Goal: Information Seeking & Learning: Learn about a topic

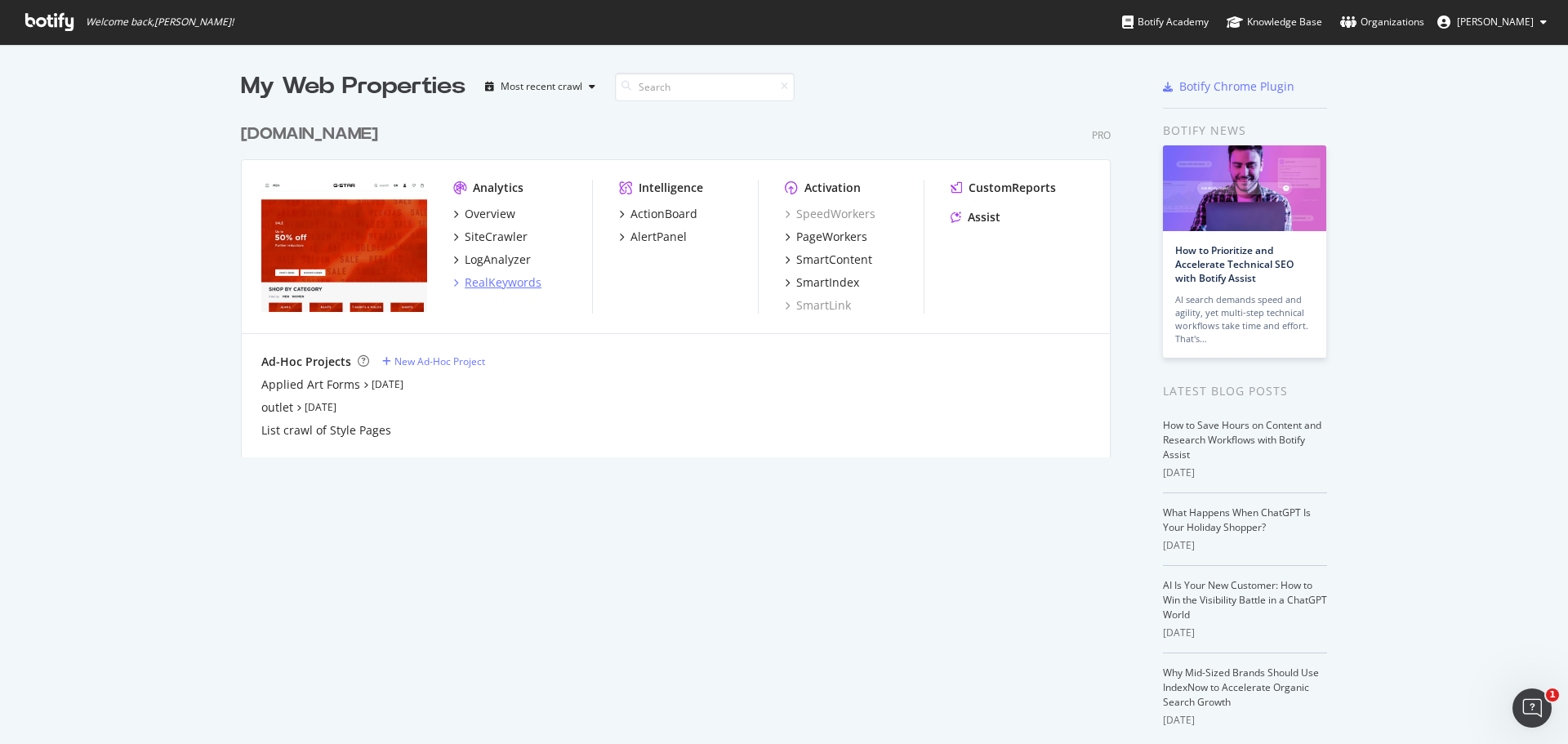
click at [501, 284] on div "RealKeywords" at bounding box center [503, 283] width 77 height 17
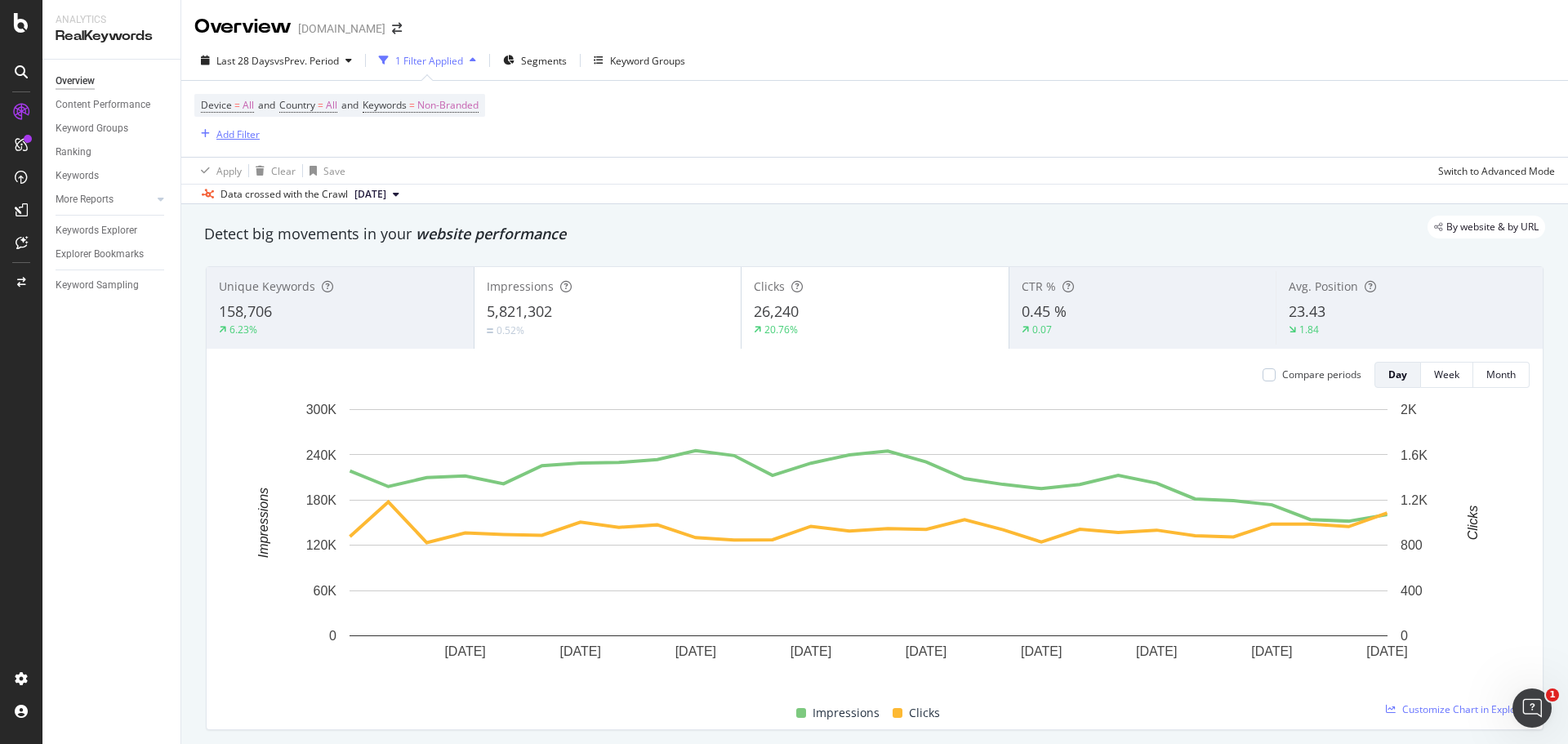
click at [245, 134] on div "Add Filter" at bounding box center [238, 134] width 43 height 14
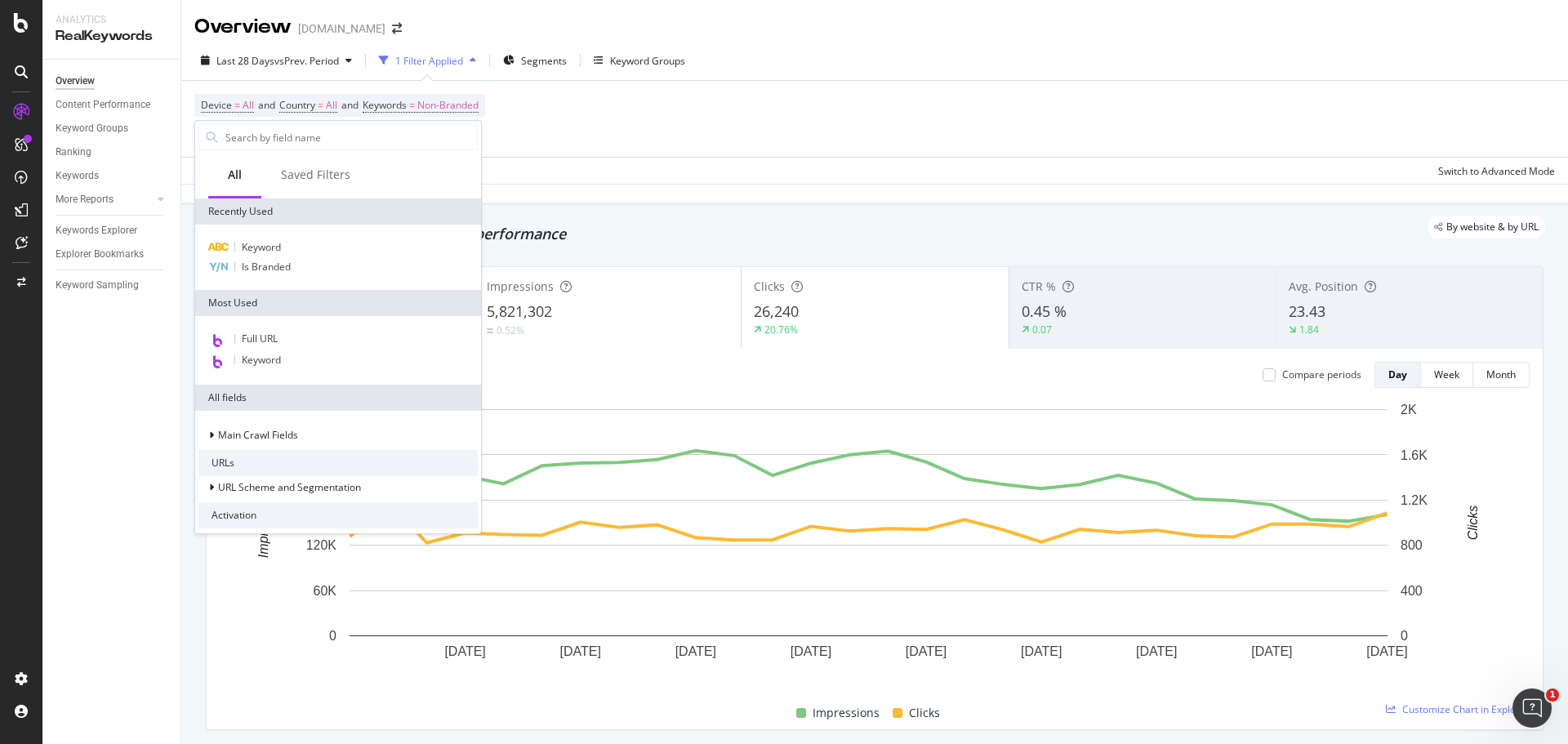
click at [712, 130] on div "Device = All and Country = All and Keywords = Non-Branded Add Filter" at bounding box center [875, 119] width 1361 height 76
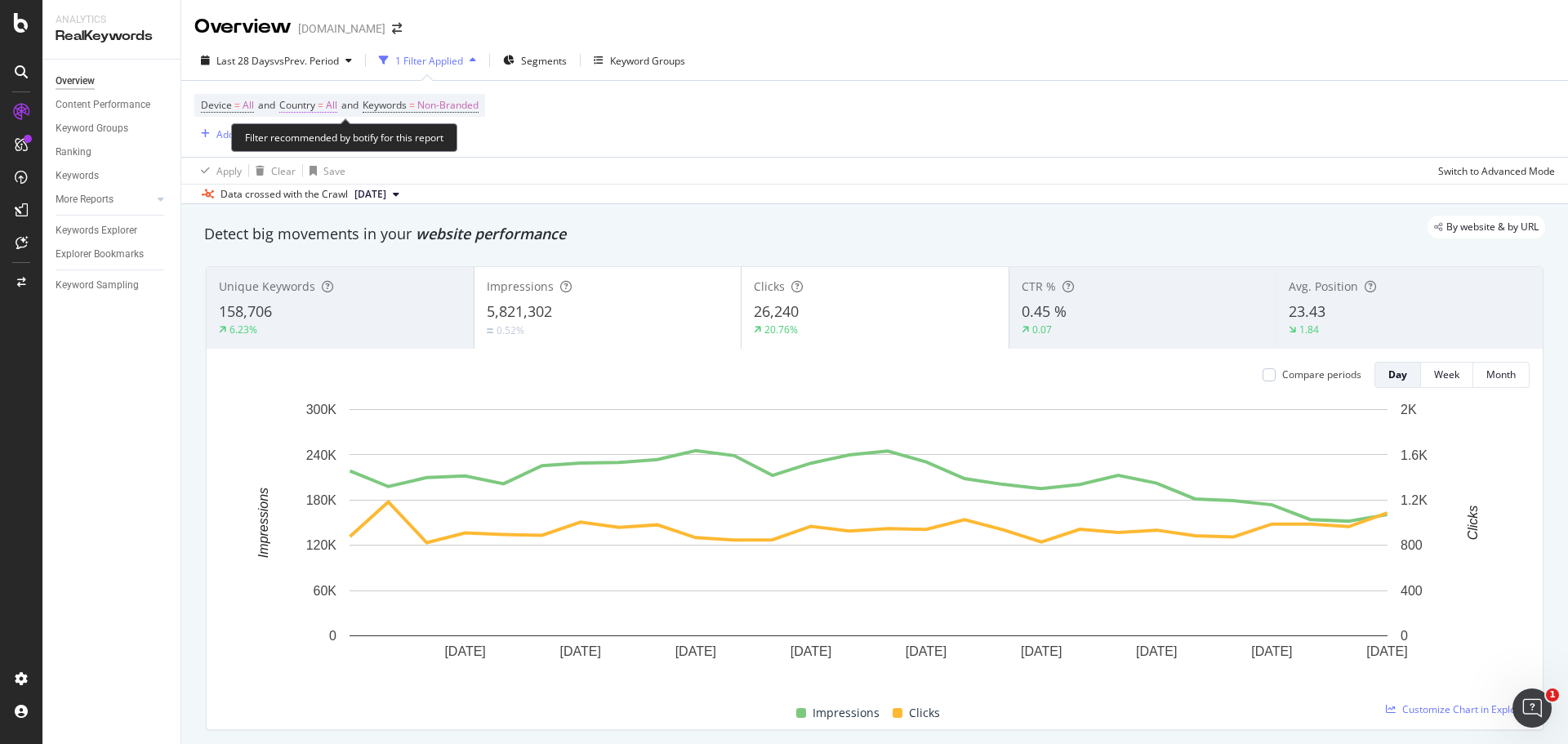
click at [292, 101] on span "Country" at bounding box center [297, 104] width 36 height 14
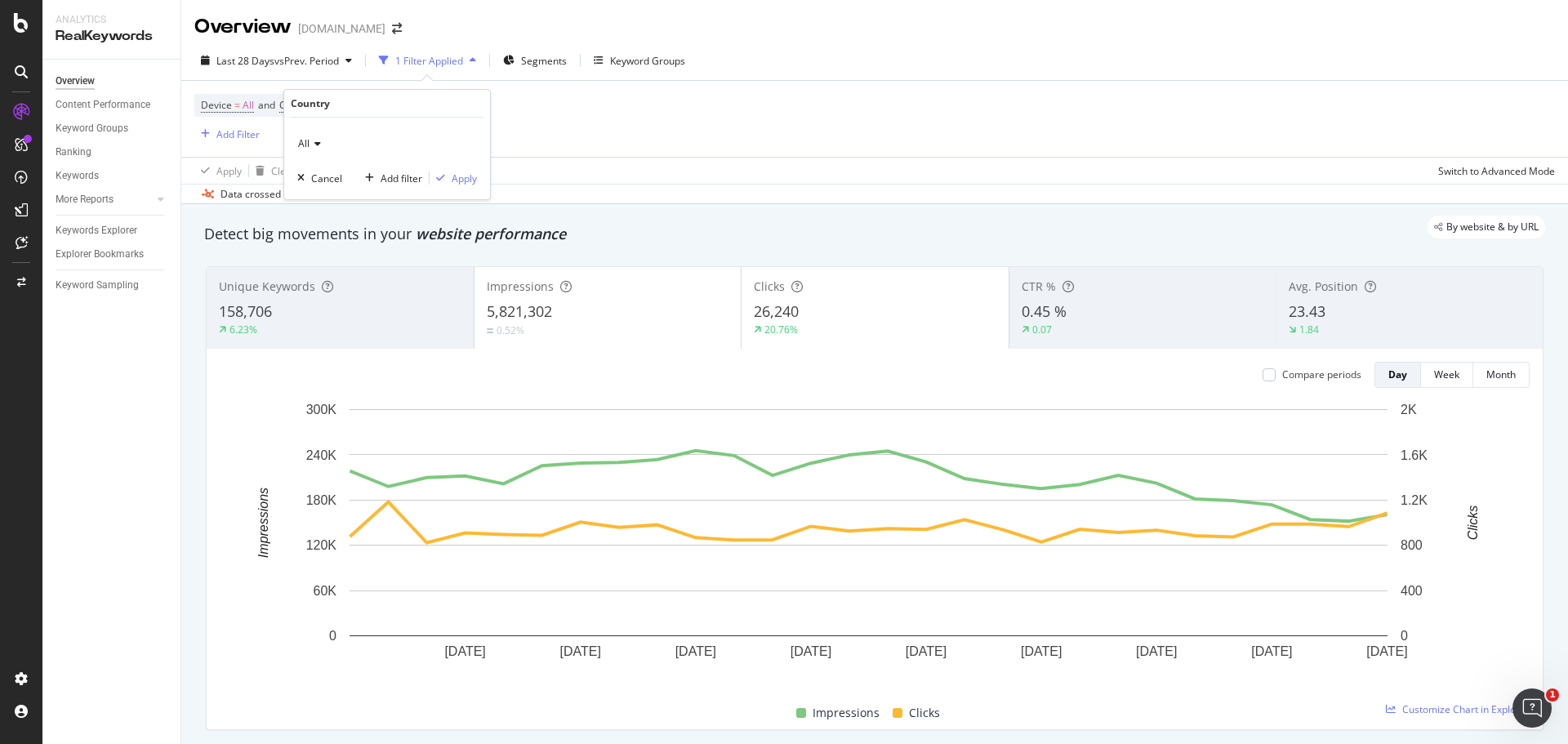
click at [312, 142] on icon at bounding box center [316, 144] width 12 height 10
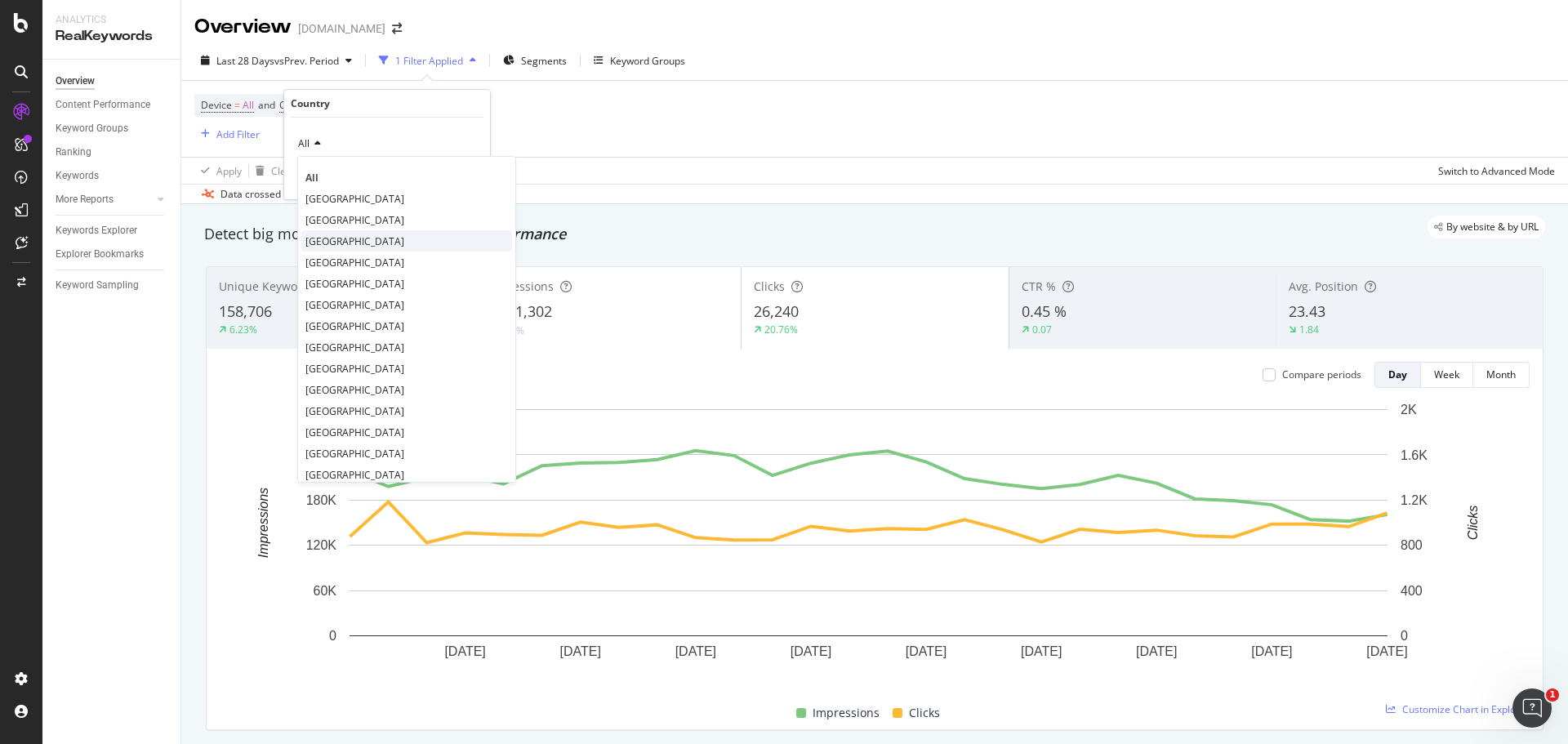
click at [339, 238] on span "[GEOGRAPHIC_DATA]" at bounding box center [355, 241] width 99 height 14
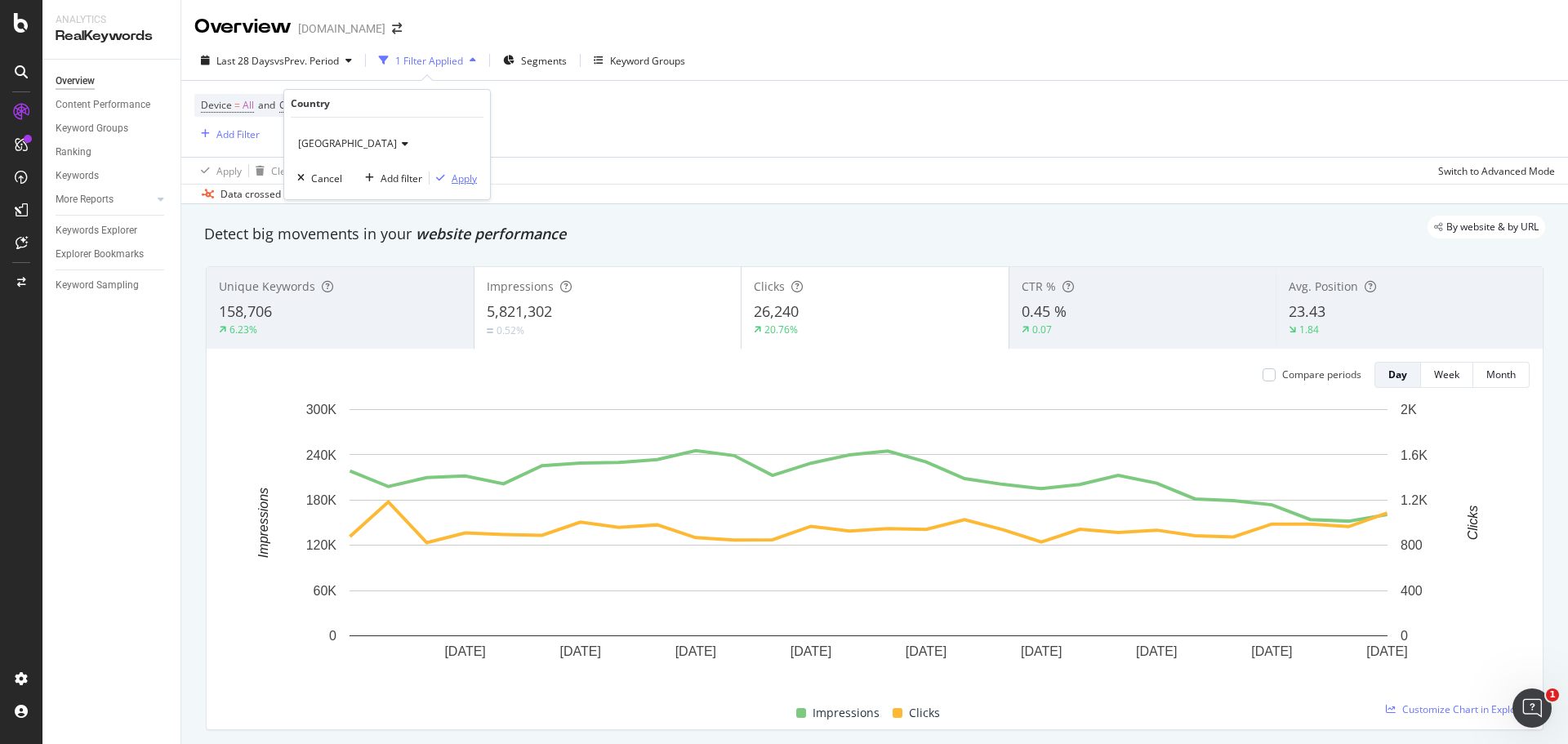
click at [474, 185] on div "Apply" at bounding box center [464, 178] width 26 height 14
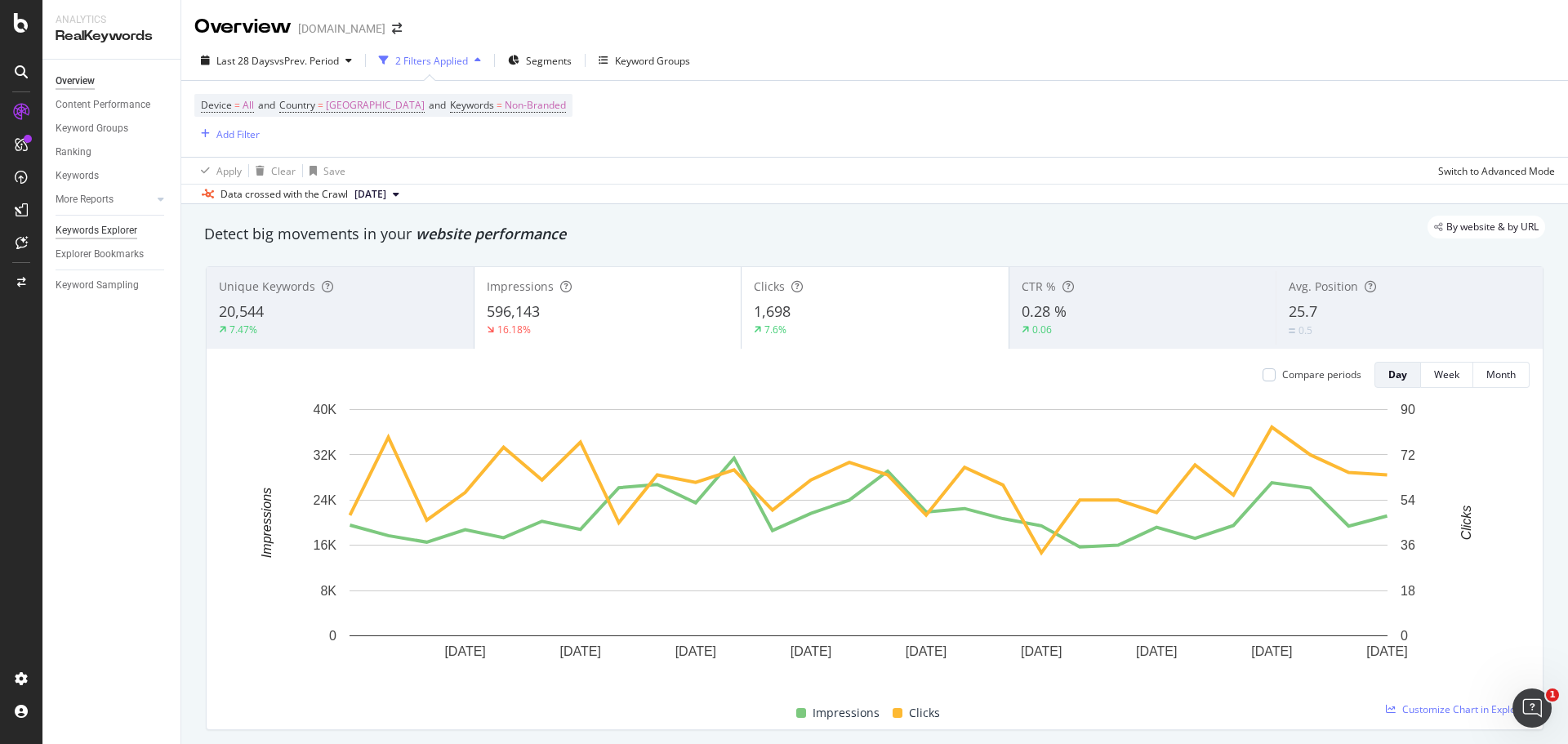
click at [114, 233] on div "Keywords Explorer" at bounding box center [96, 230] width 82 height 17
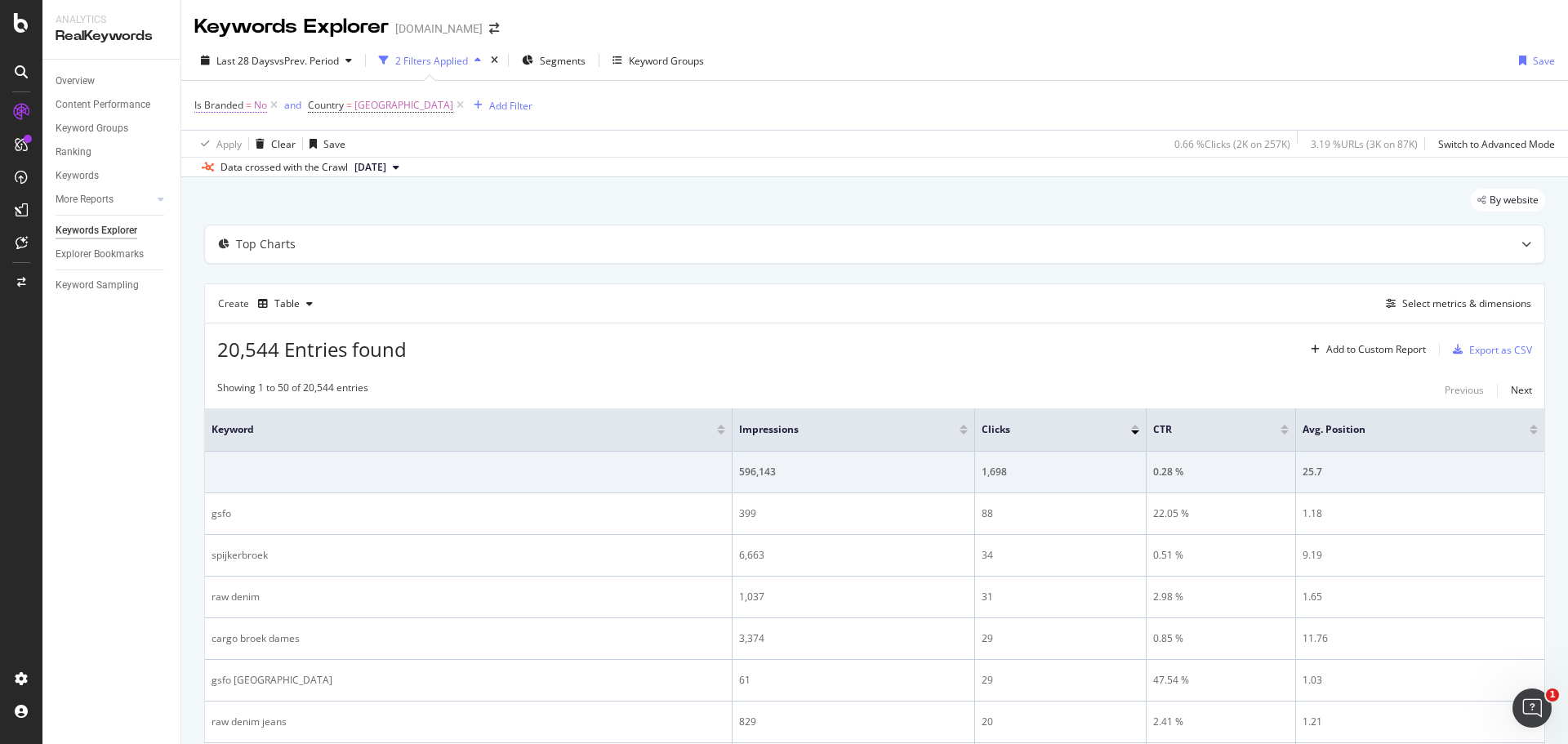
click at [249, 104] on span "=" at bounding box center [249, 104] width 6 height 14
click at [224, 147] on icon at bounding box center [228, 144] width 12 height 10
click at [238, 167] on div "Yes" at bounding box center [299, 177] width 175 height 22
click at [382, 188] on div "Yes Cancel Add filter Apply" at bounding box center [298, 158] width 206 height 82
click at [380, 181] on div "Apply" at bounding box center [375, 178] width 26 height 14
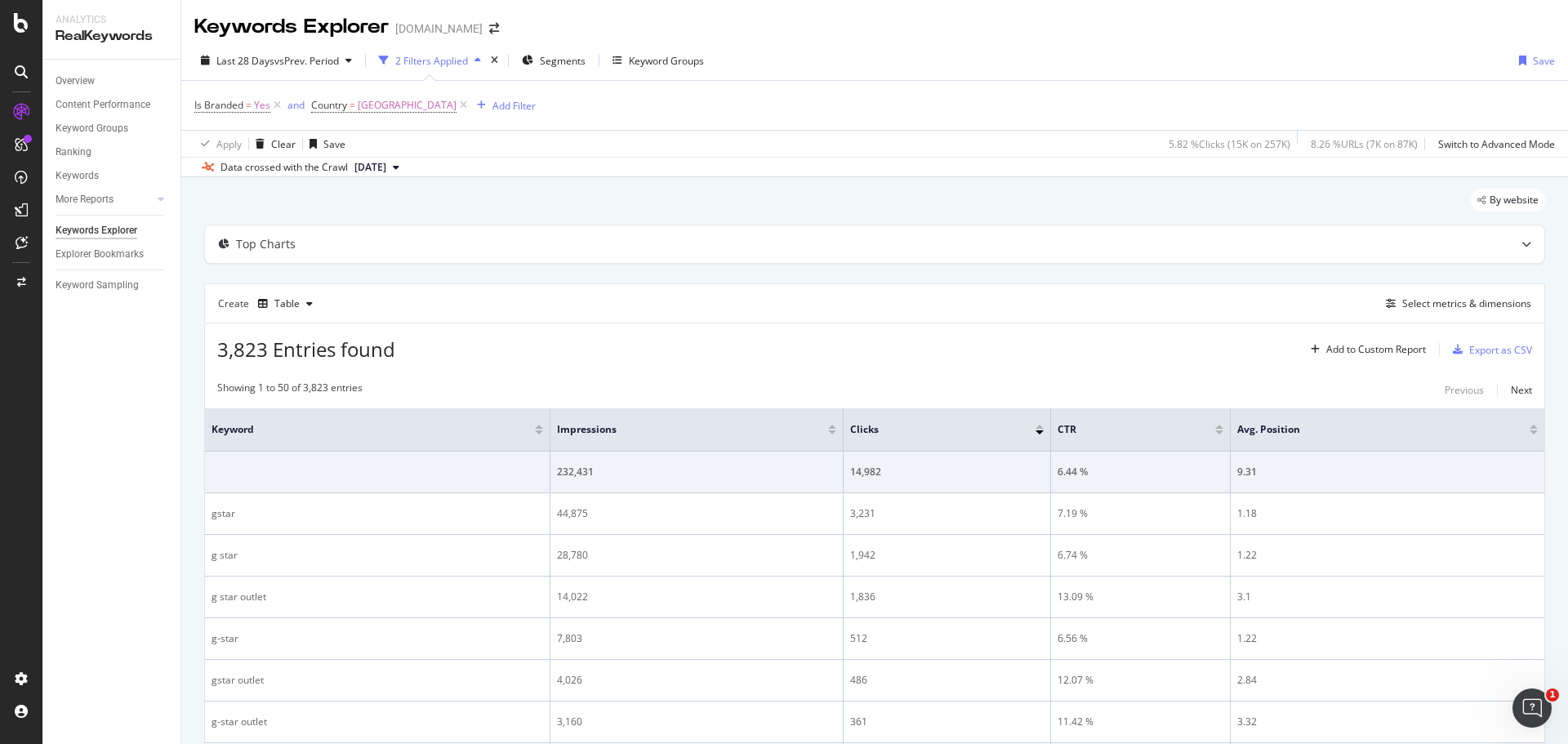
click at [835, 435] on div "Impressions" at bounding box center [696, 430] width 279 height 17
click at [832, 430] on div at bounding box center [832, 432] width 8 height 4
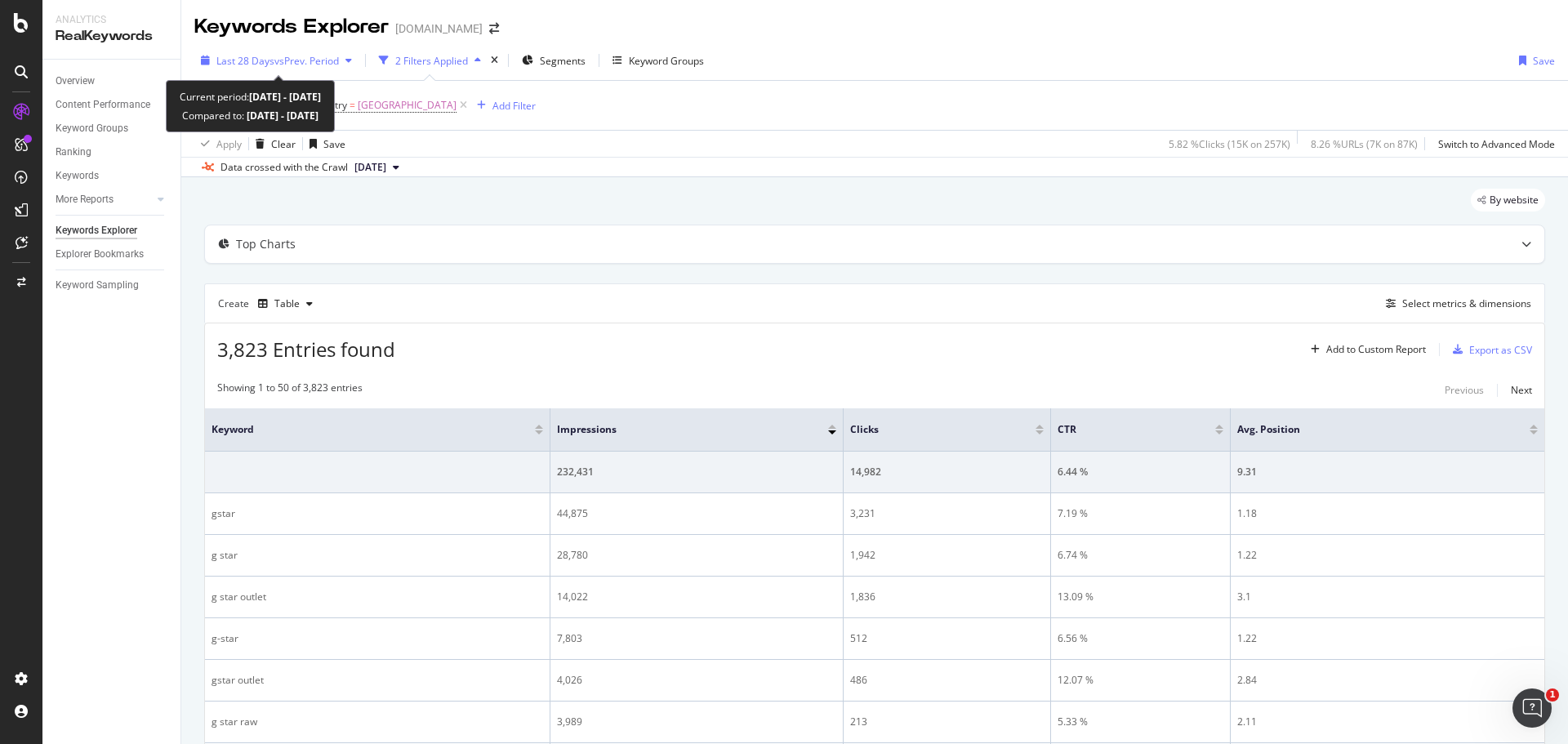
click at [279, 52] on div "Last 28 Days vs Prev. Period" at bounding box center [277, 60] width 164 height 25
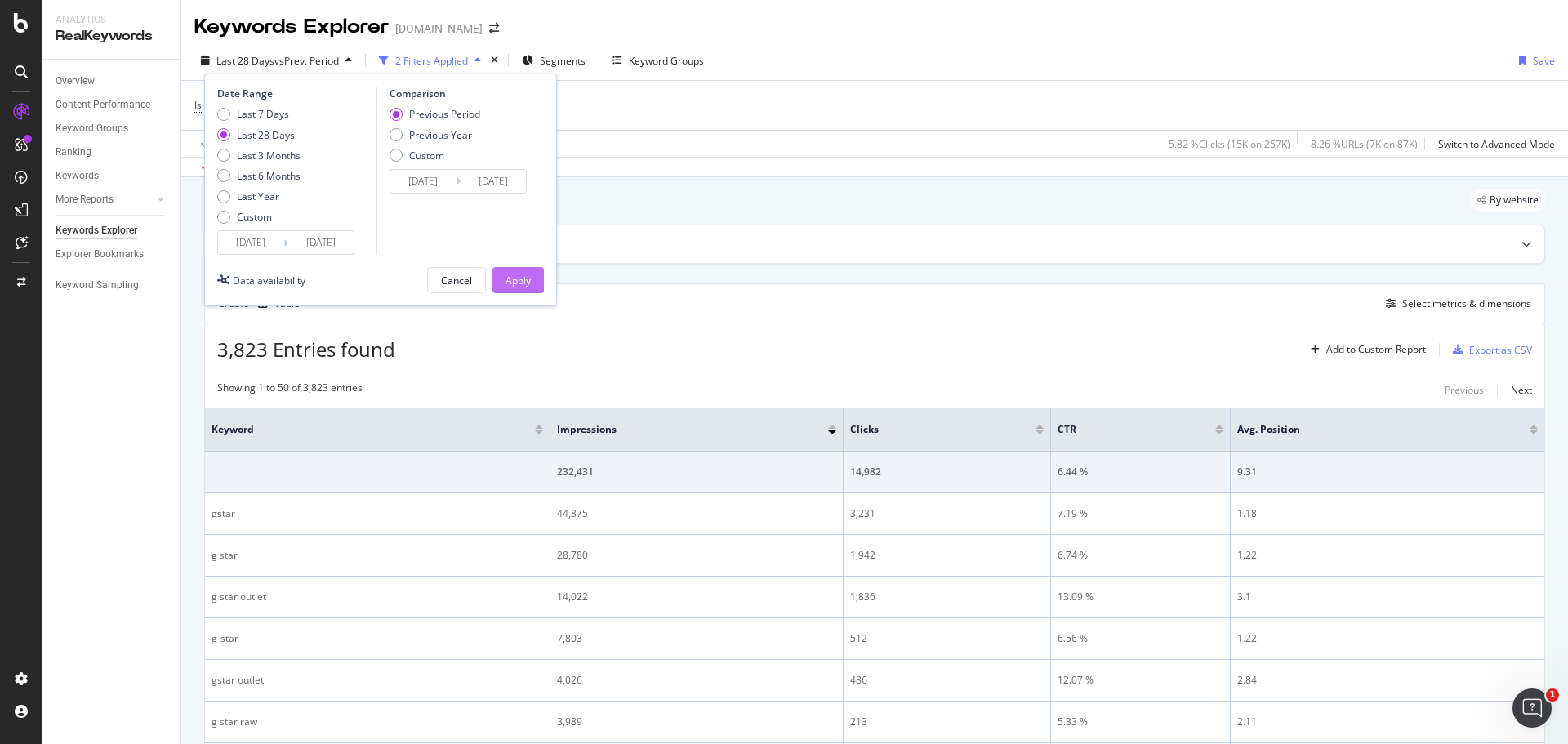
click at [521, 272] on div "Apply" at bounding box center [518, 280] width 26 height 25
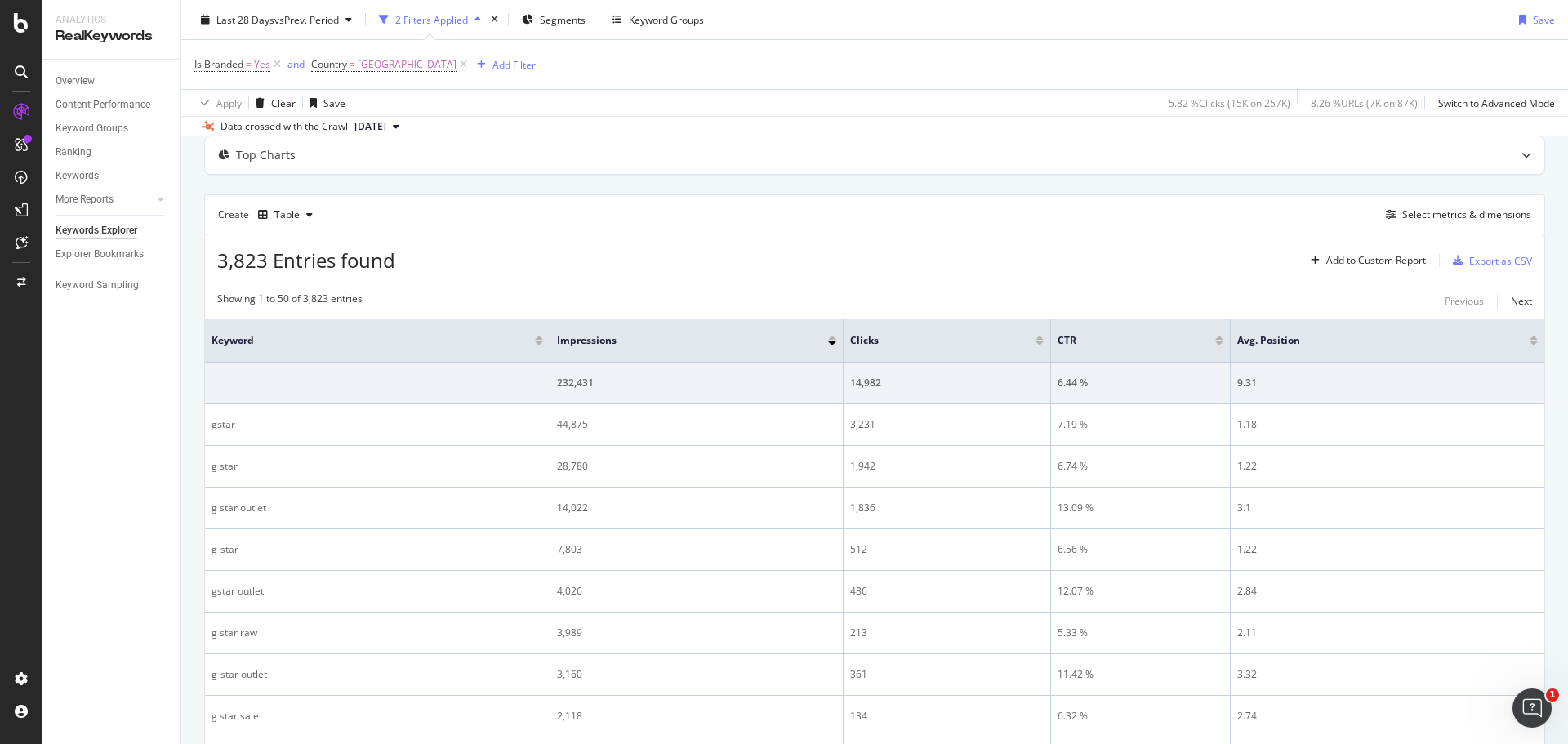
scroll to position [82, 0]
click at [1040, 350] on div at bounding box center [1040, 350] width 8 height 4
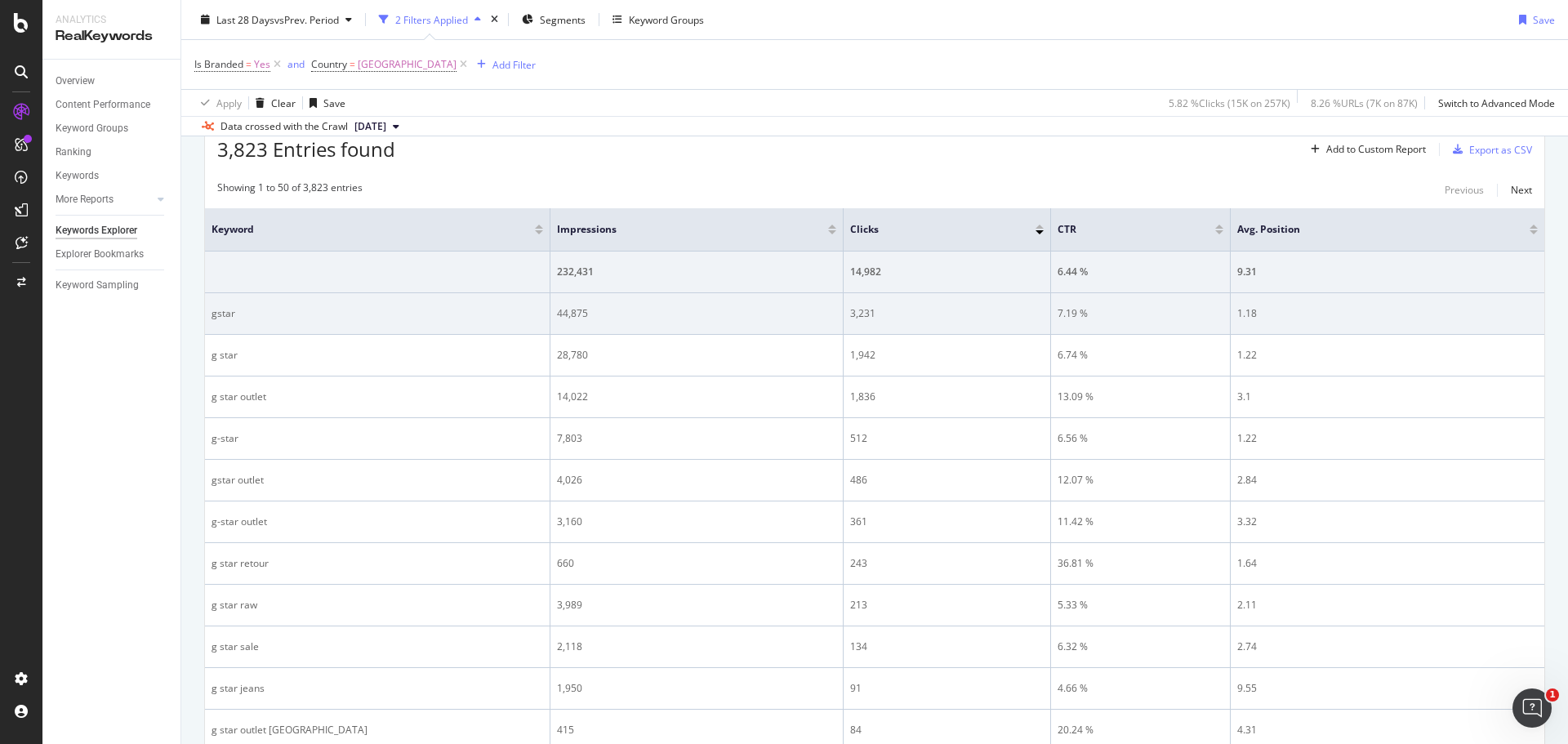
scroll to position [245, 0]
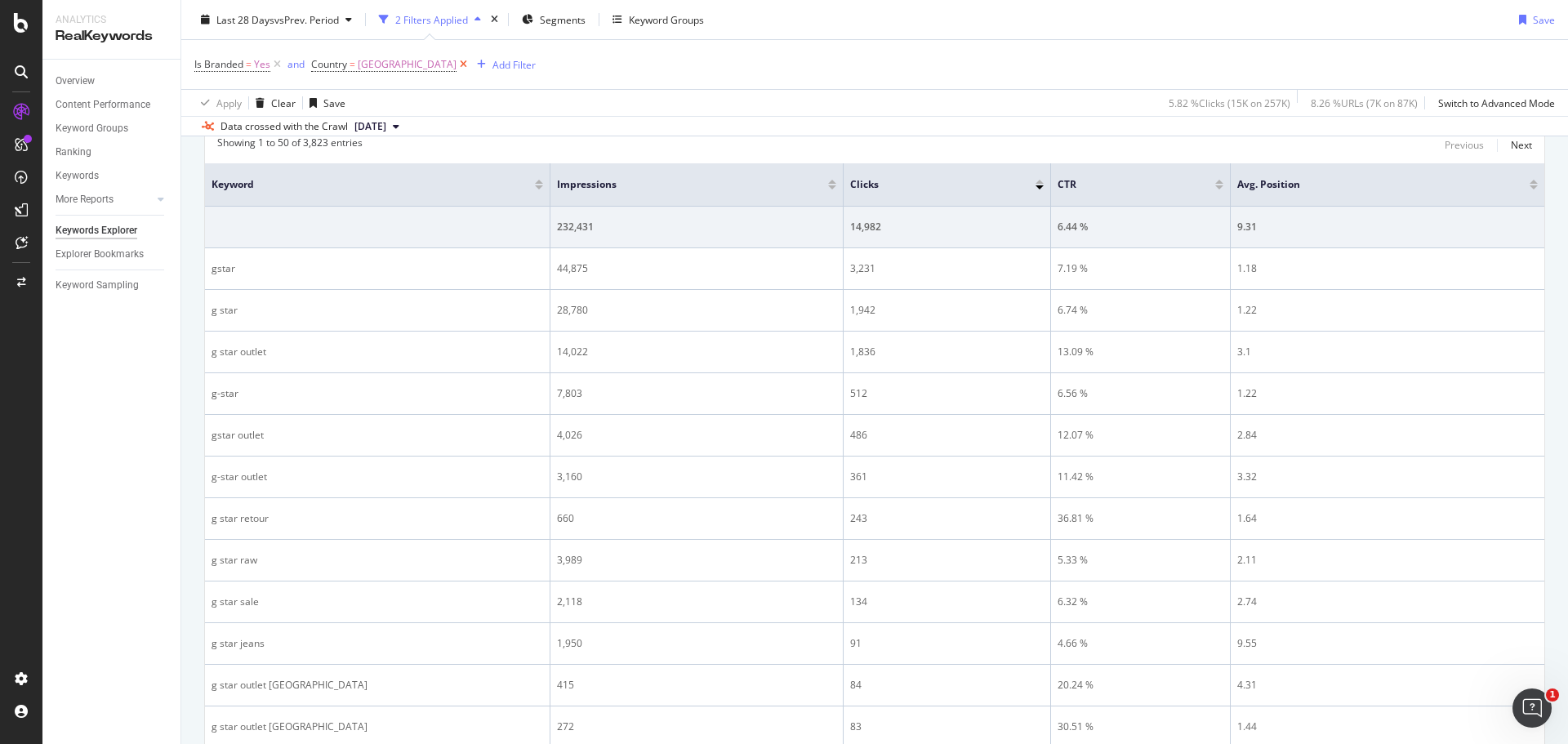
click at [457, 67] on icon at bounding box center [463, 65] width 14 height 17
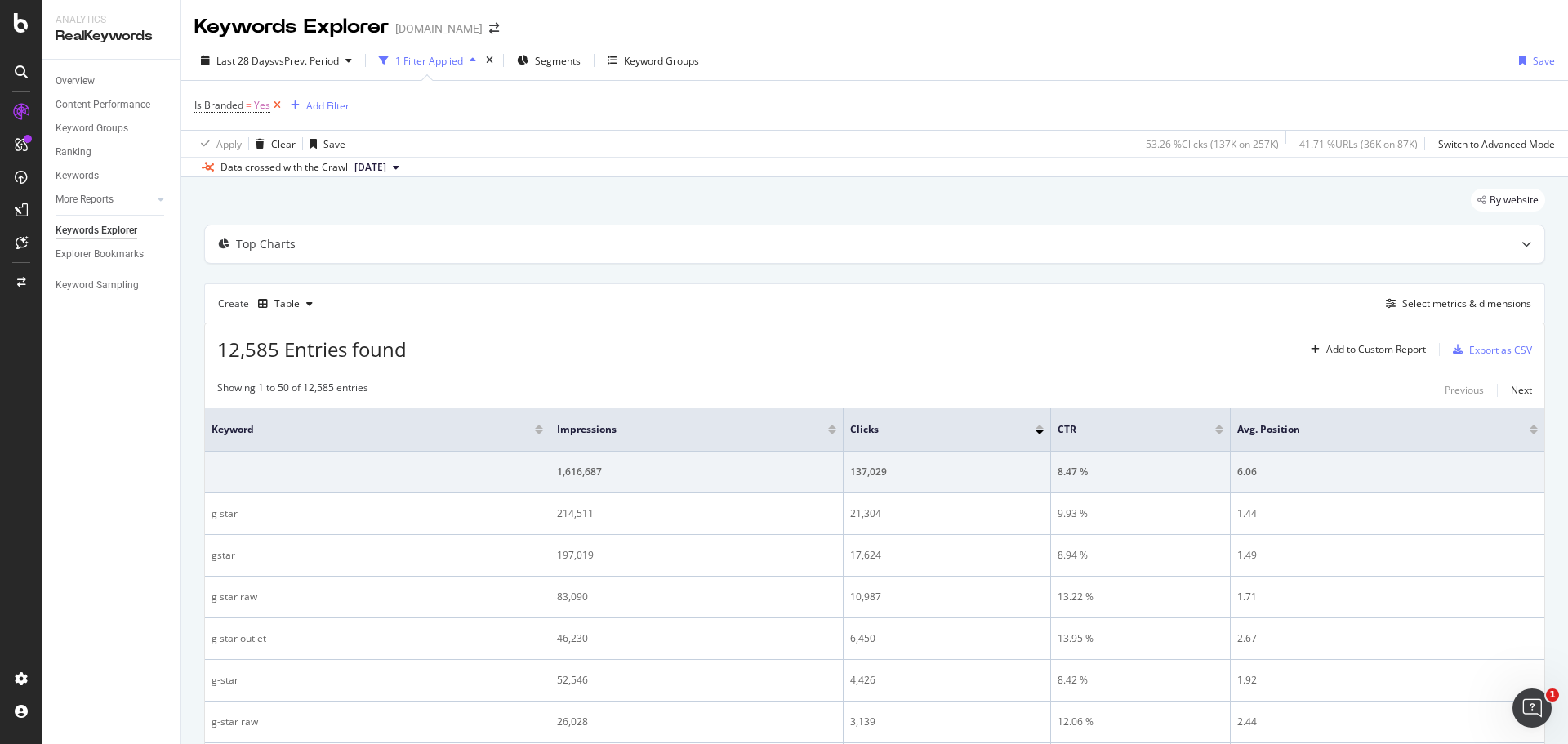
click at [276, 102] on icon at bounding box center [277, 105] width 14 height 17
click at [422, 65] on div "Filters" at bounding box center [409, 60] width 28 height 14
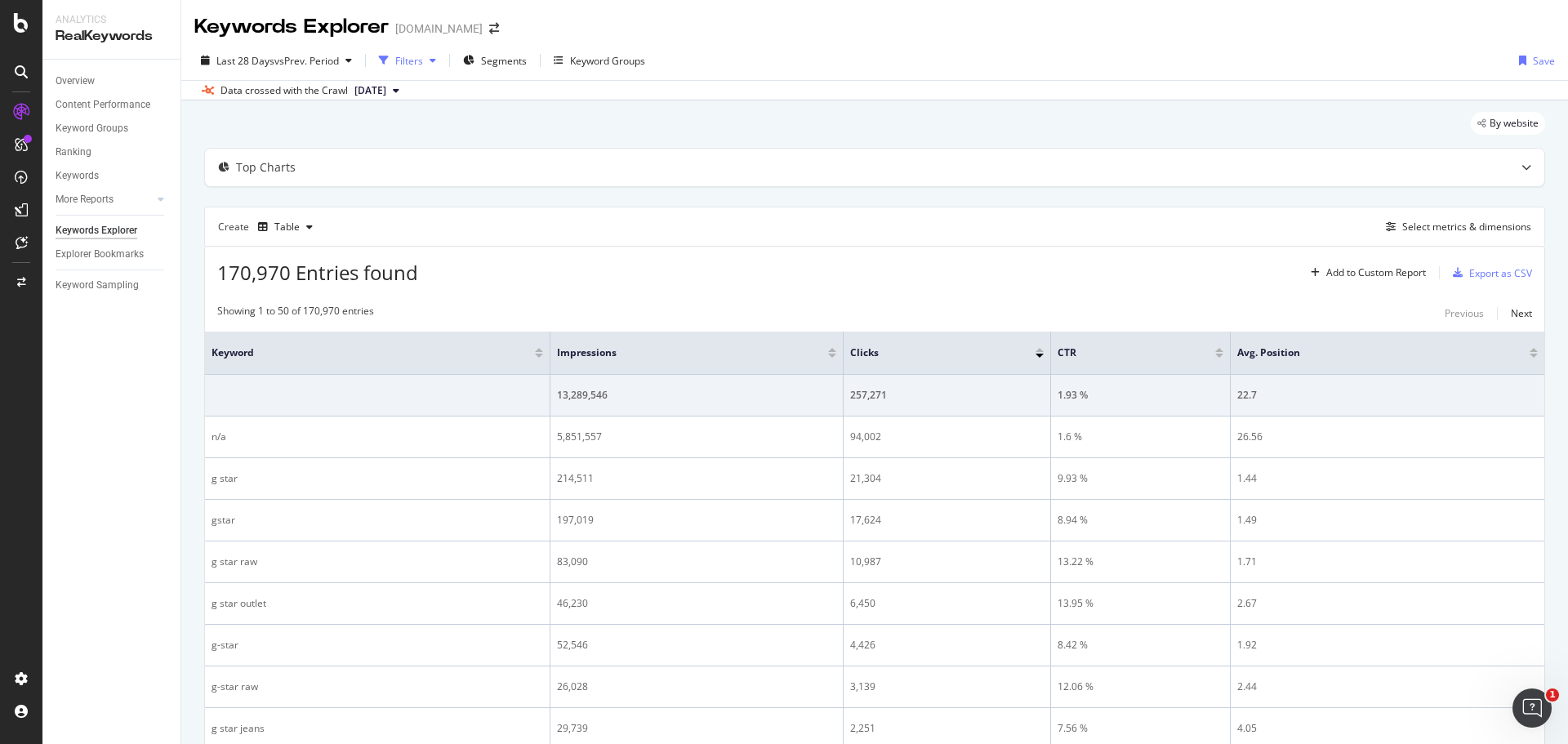
click at [422, 65] on div "Filters" at bounding box center [409, 60] width 28 height 14
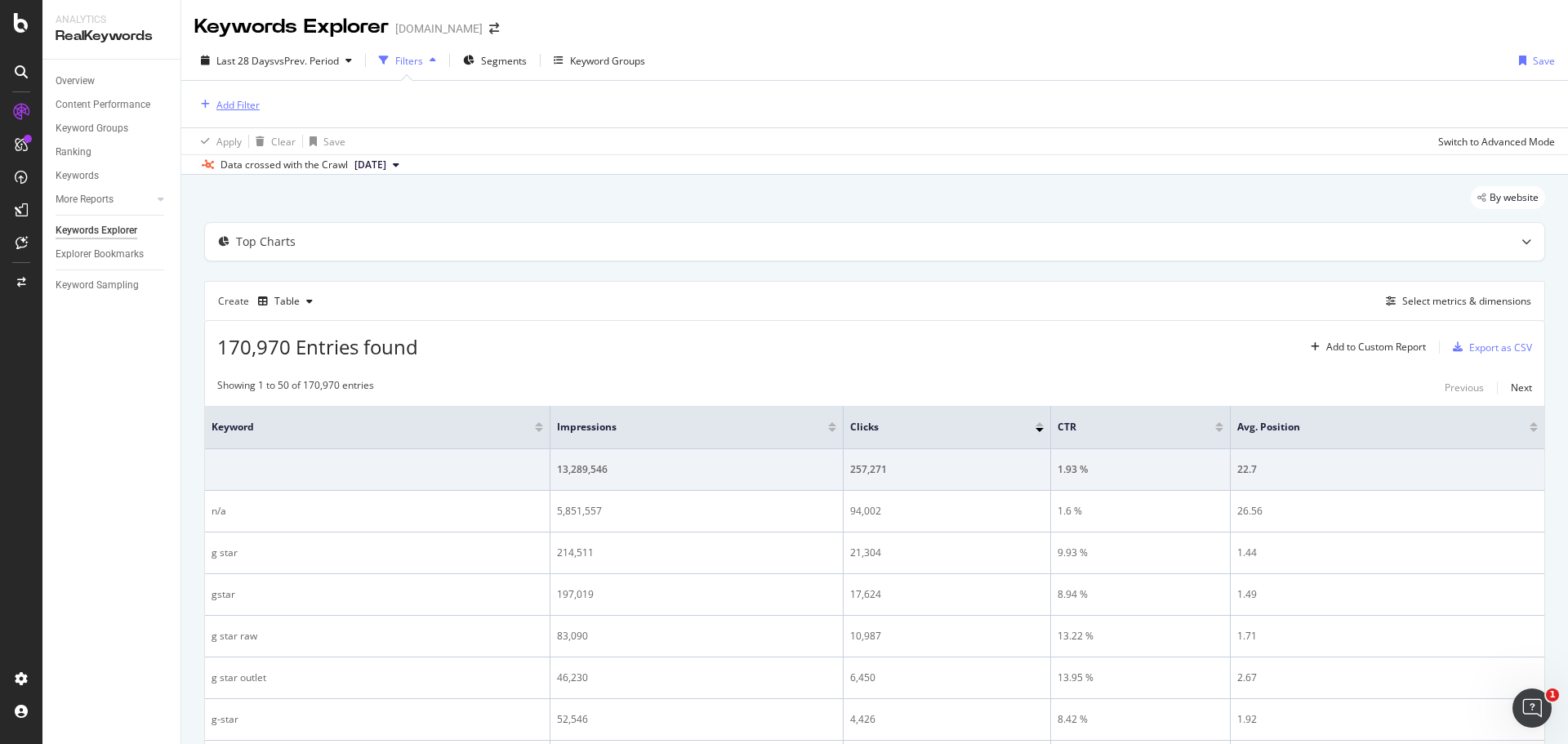
click at [240, 114] on div "Add Filter" at bounding box center [227, 104] width 65 height 18
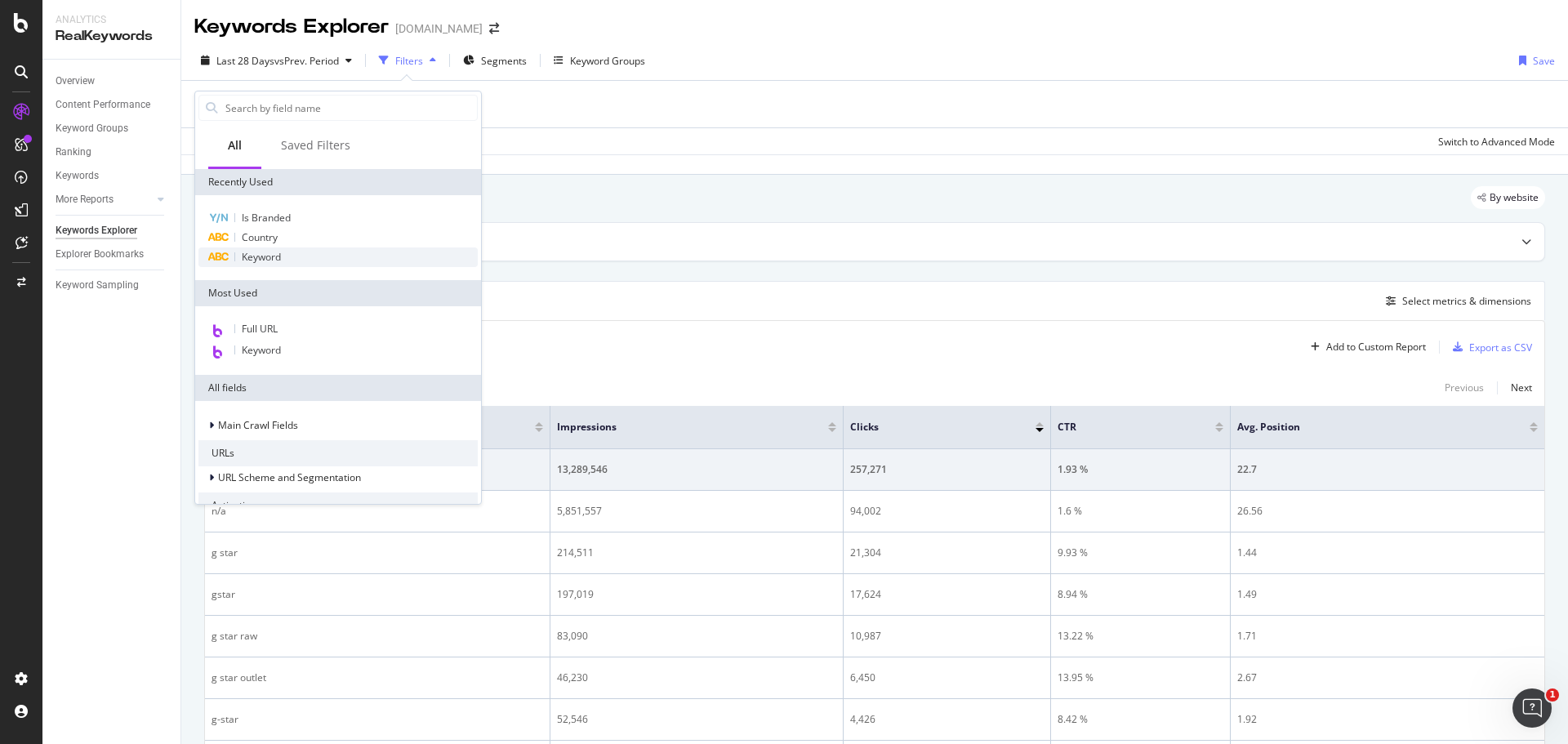
click at [283, 254] on div "Keyword" at bounding box center [337, 258] width 279 height 20
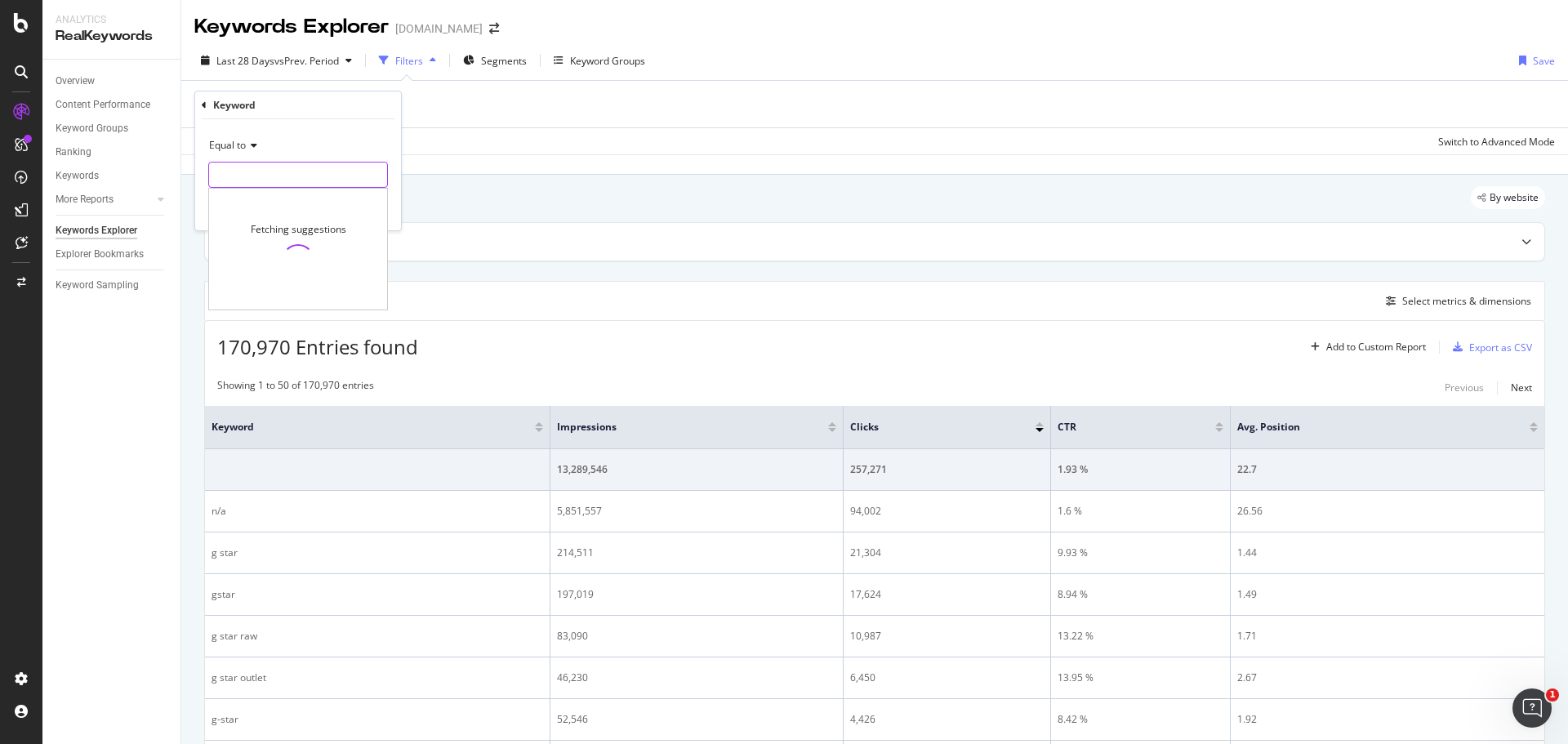
click at [270, 181] on input "text" at bounding box center [298, 175] width 178 height 27
type input "ade"
click at [242, 143] on span "Equal to" at bounding box center [227, 145] width 36 height 14
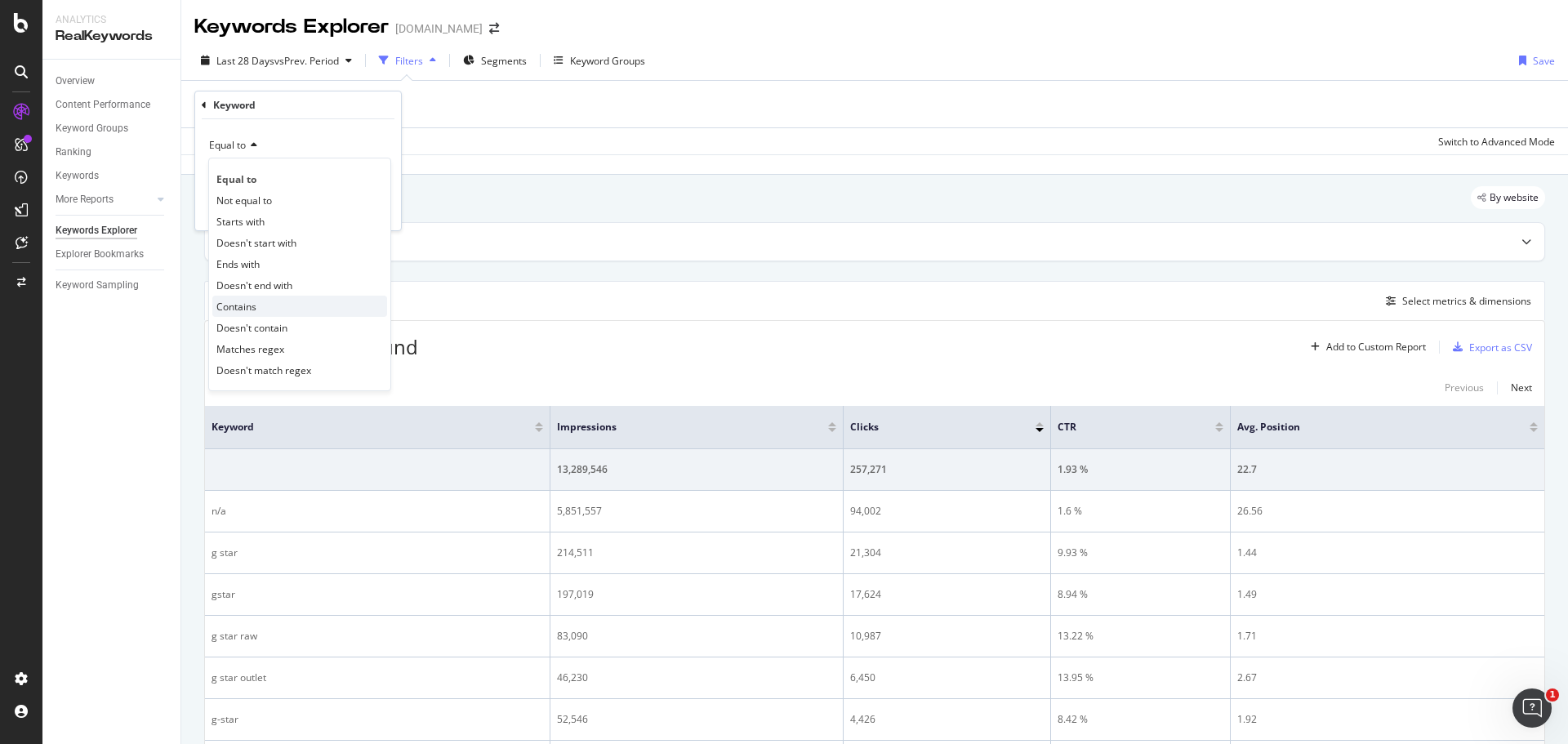
click at [223, 308] on span "Contains" at bounding box center [236, 307] width 40 height 14
click at [297, 178] on input "text" at bounding box center [298, 175] width 178 height 27
type input "ade"
click at [371, 202] on div "Apply" at bounding box center [375, 209] width 26 height 14
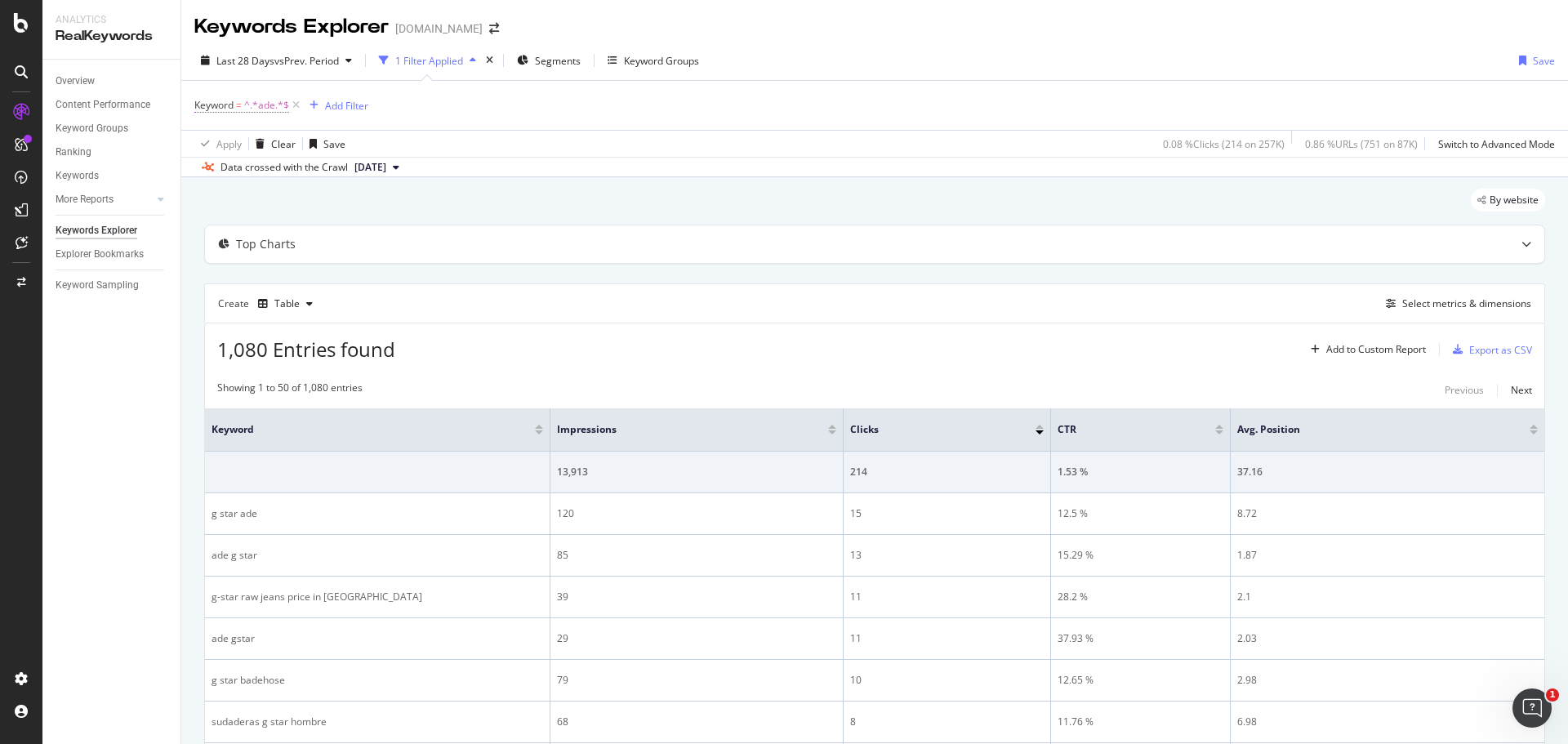
click at [269, 109] on span "^.*ade.*$" at bounding box center [267, 105] width 45 height 23
click at [274, 169] on input "ade" at bounding box center [286, 173] width 154 height 27
type input "amsterdam dance event"
click at [359, 211] on div "button" at bounding box center [351, 207] width 22 height 10
click at [833, 426] on div at bounding box center [832, 426] width 8 height 4
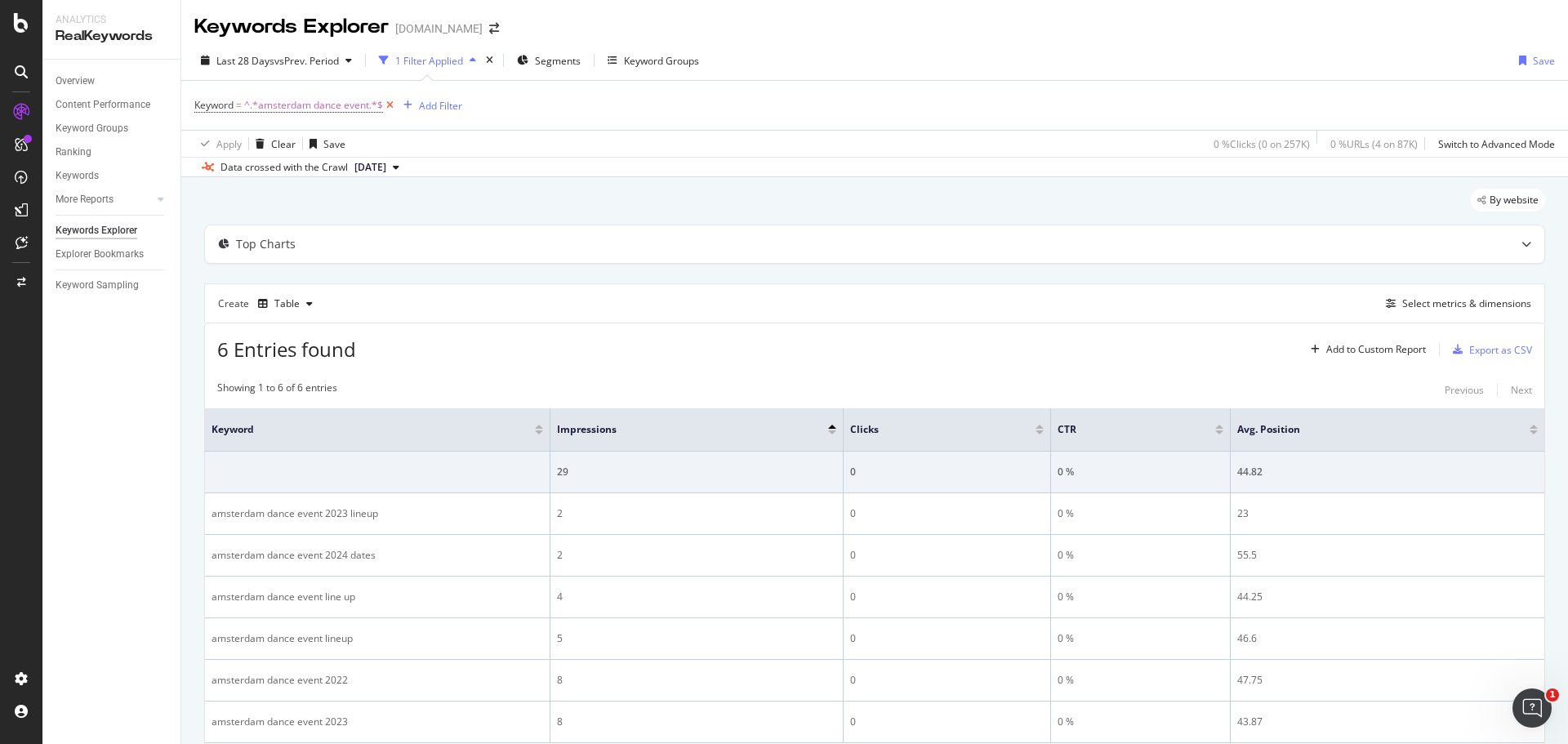
click at [387, 103] on icon at bounding box center [390, 105] width 14 height 17
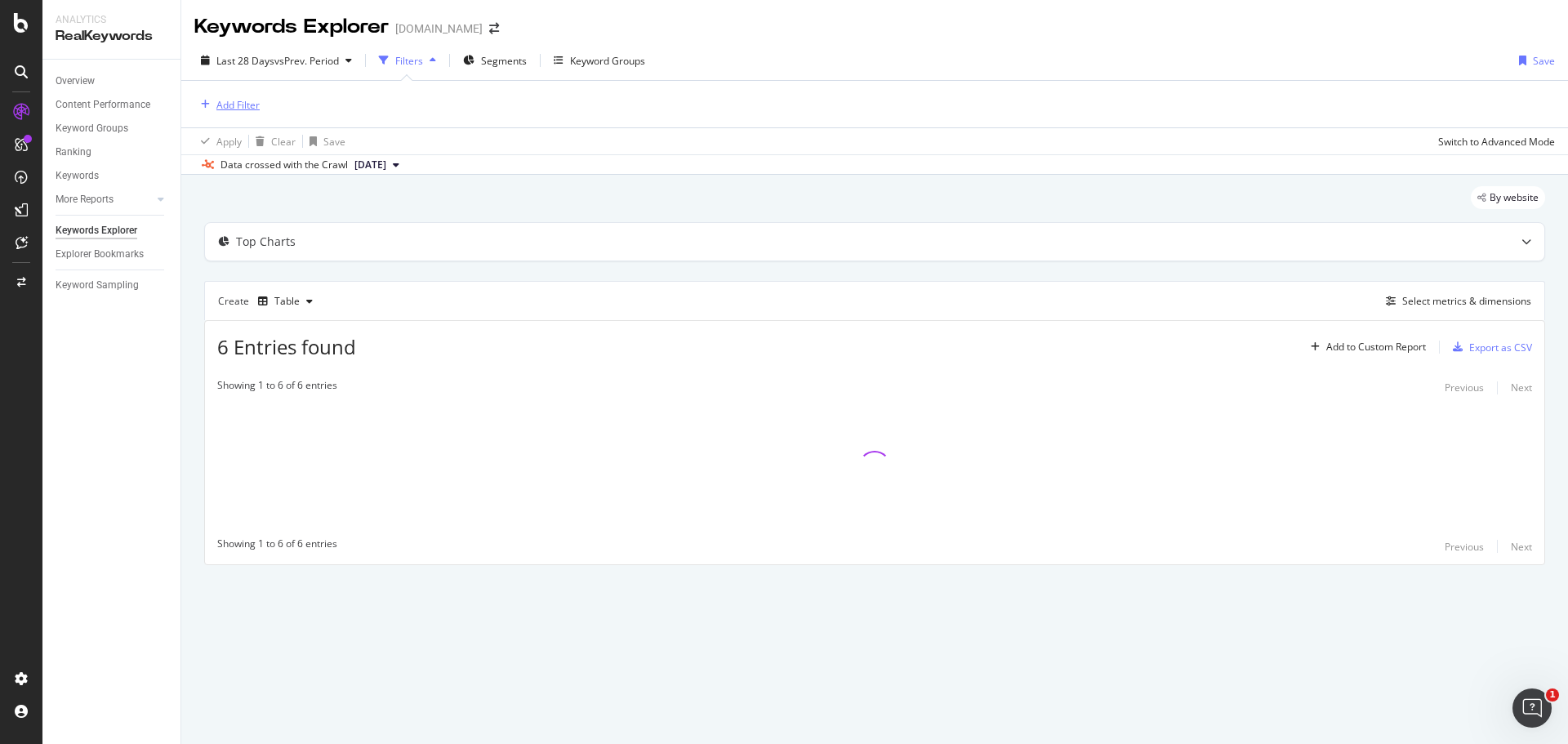
click at [212, 99] on div "Add Filter" at bounding box center [227, 104] width 65 height 18
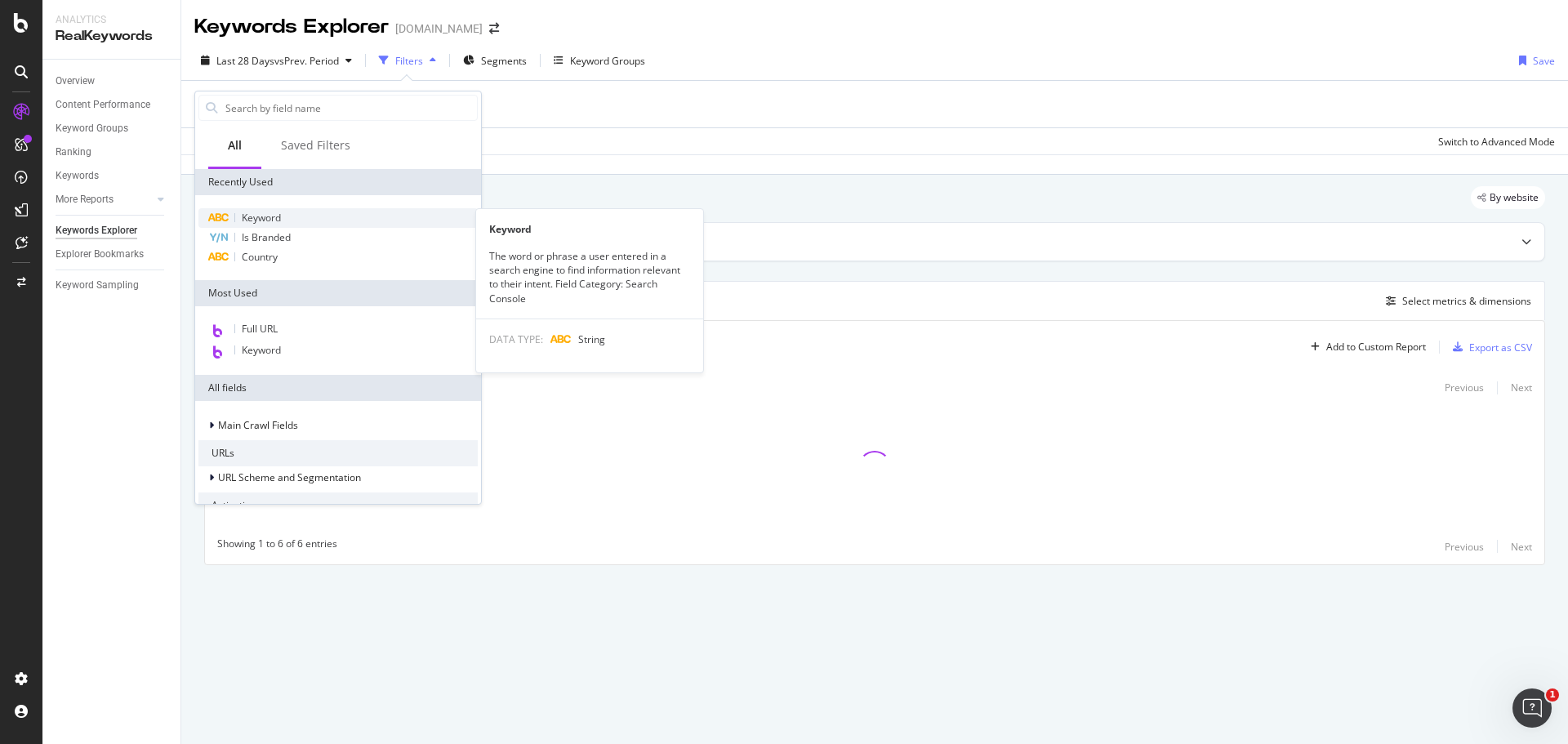
click at [254, 215] on span "Keyword" at bounding box center [261, 217] width 39 height 14
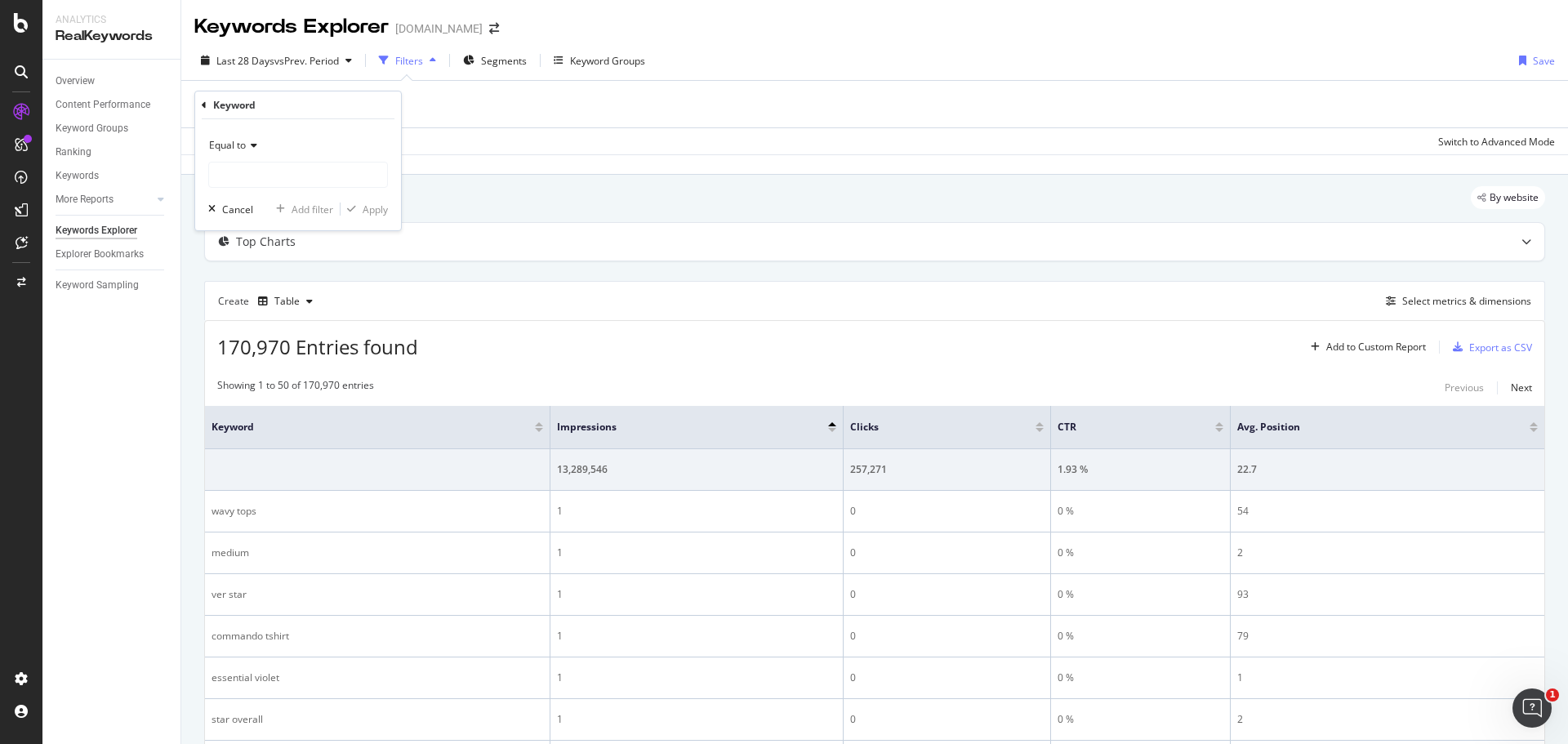
click at [242, 133] on div "Equal to" at bounding box center [298, 146] width 180 height 27
click at [252, 308] on span "Contains" at bounding box center [236, 307] width 40 height 14
click at [238, 173] on input "text" at bounding box center [298, 175] width 178 height 27
type input "ADE"
click at [363, 205] on div "Apply" at bounding box center [375, 209] width 26 height 14
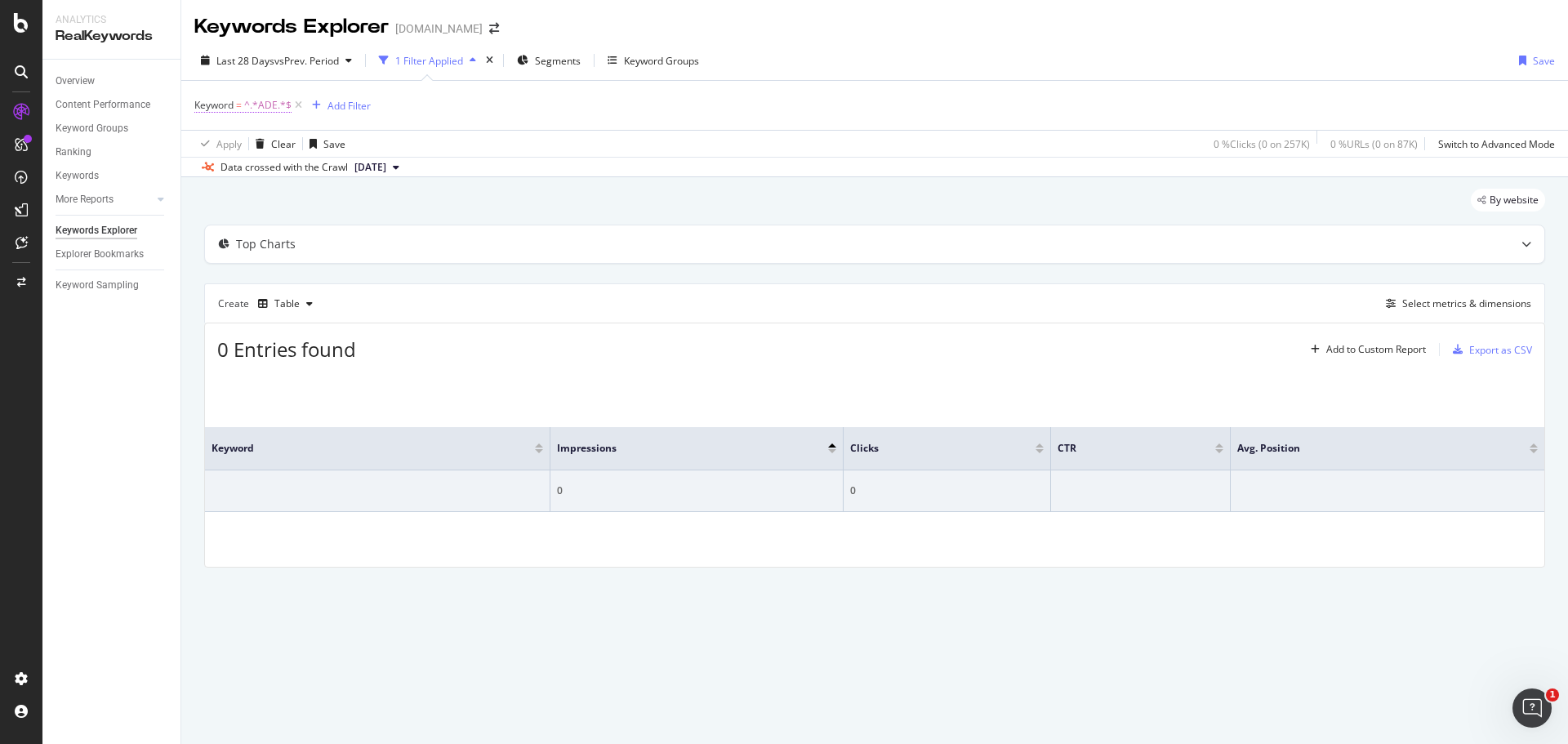
click at [254, 105] on span "^.*ADE.*$" at bounding box center [268, 105] width 47 height 23
type input "ade"
click at [367, 206] on div "Apply" at bounding box center [375, 207] width 26 height 14
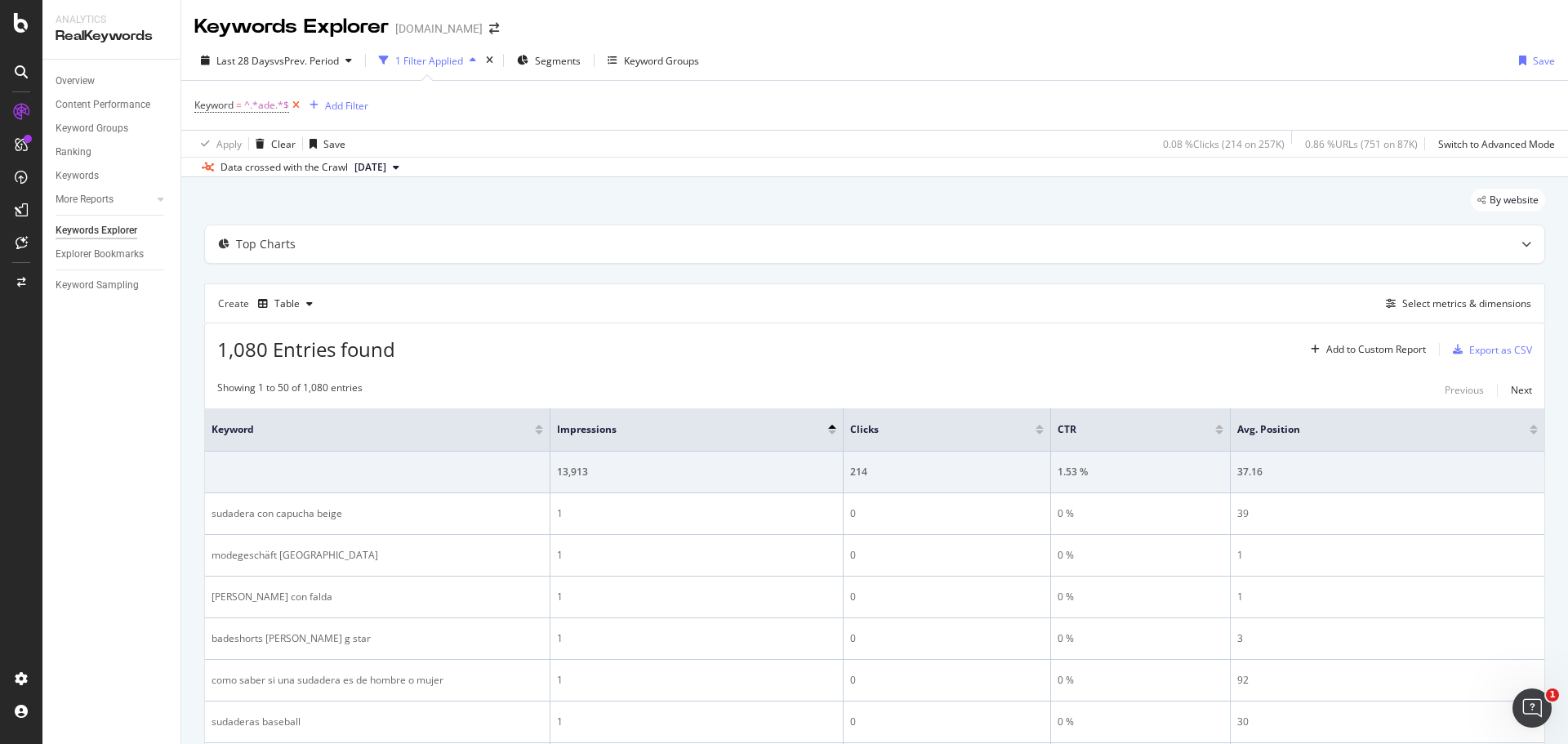
click at [294, 107] on icon at bounding box center [296, 105] width 14 height 17
